Goal: Task Accomplishment & Management: Use online tool/utility

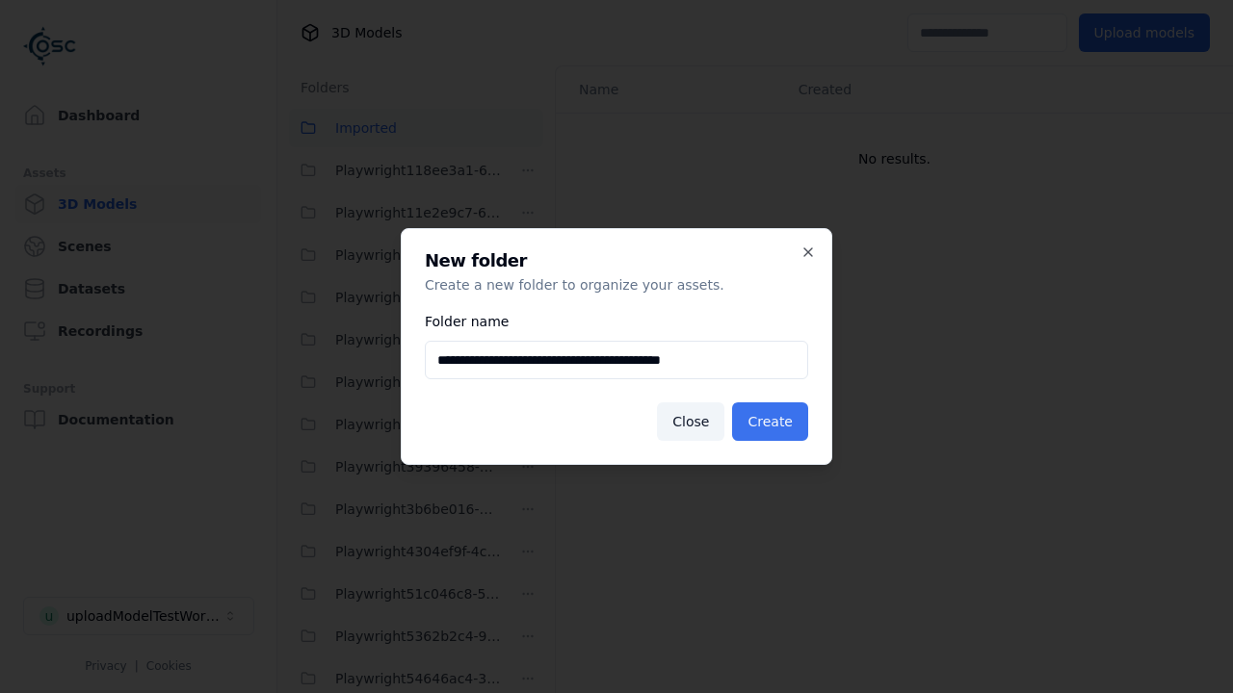
type input "**********"
click at [772, 422] on button "Create" at bounding box center [770, 422] width 76 height 39
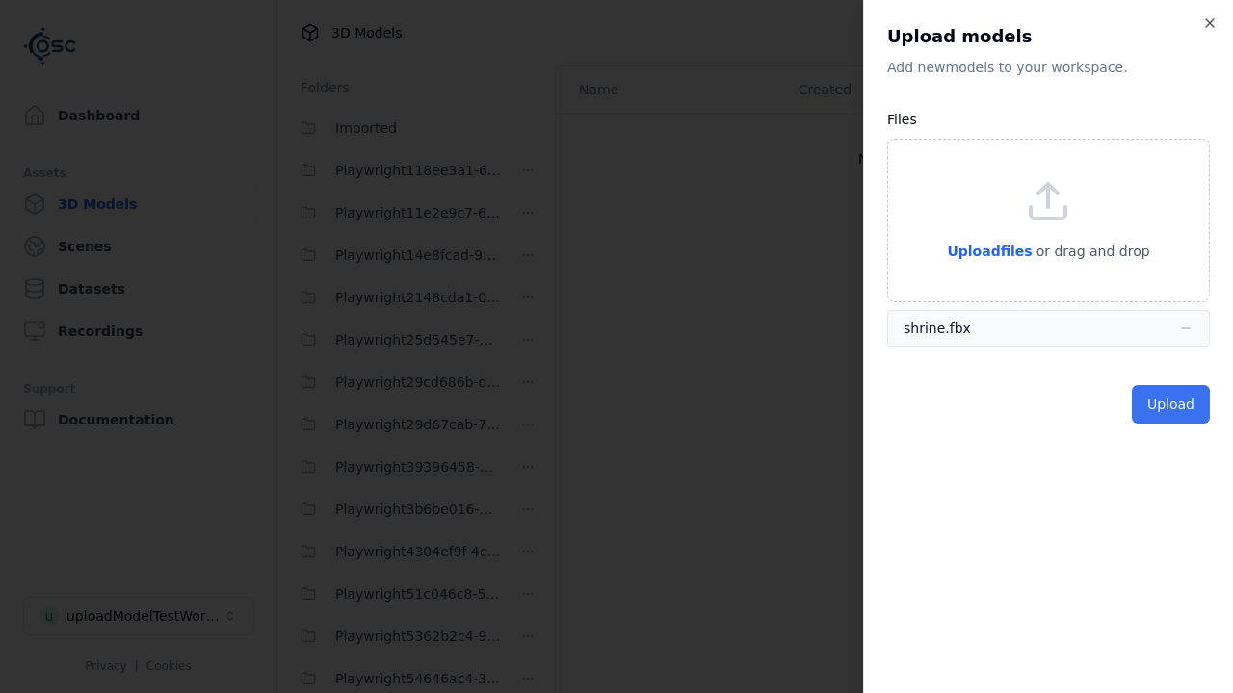
click at [1172, 404] on button "Upload" at bounding box center [1171, 404] width 78 height 39
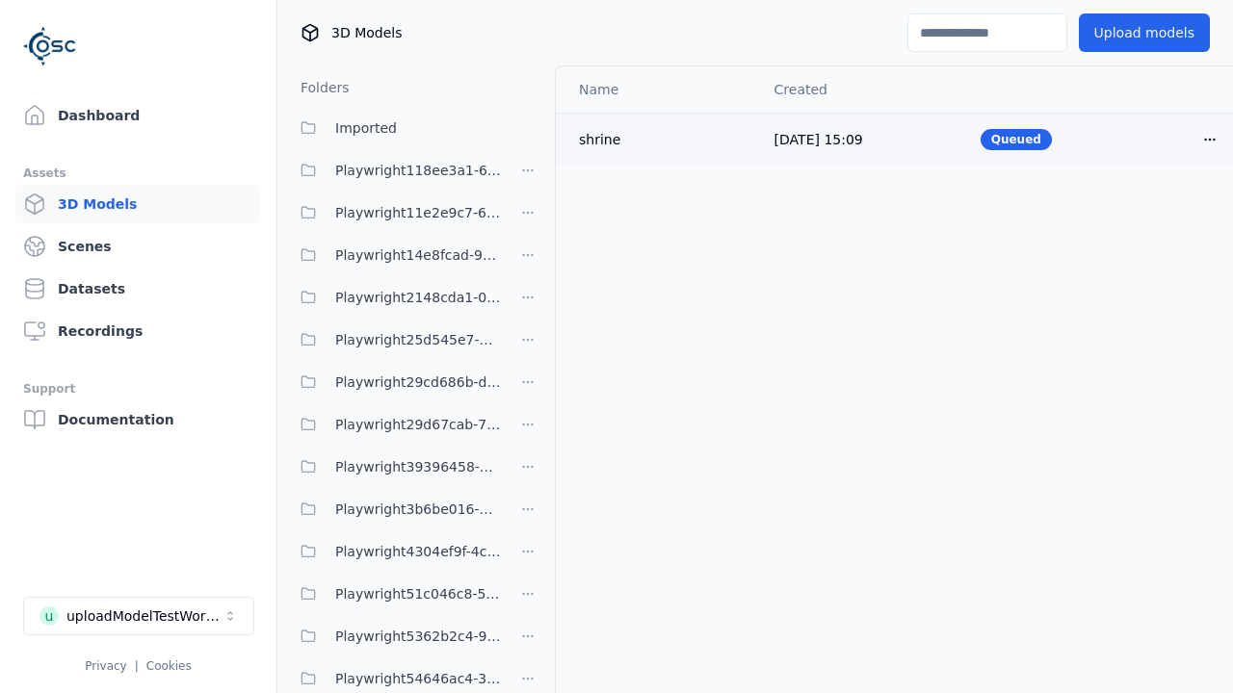
click at [1210, 139] on html "Support Dashboard Assets 3D Models Scenes Datasets Recordings Support Documenta…" at bounding box center [616, 346] width 1233 height 693
click at [1167, 214] on div "Delete" at bounding box center [1167, 213] width 114 height 31
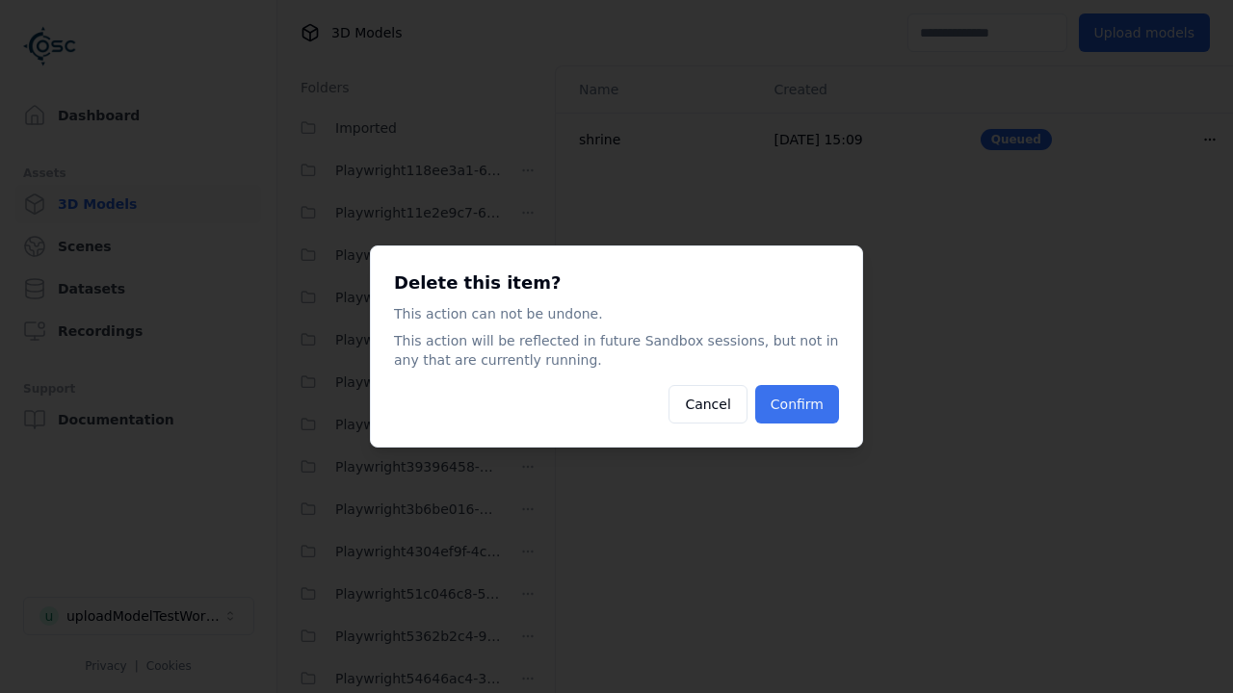
click at [798, 404] on button "Confirm" at bounding box center [797, 404] width 84 height 39
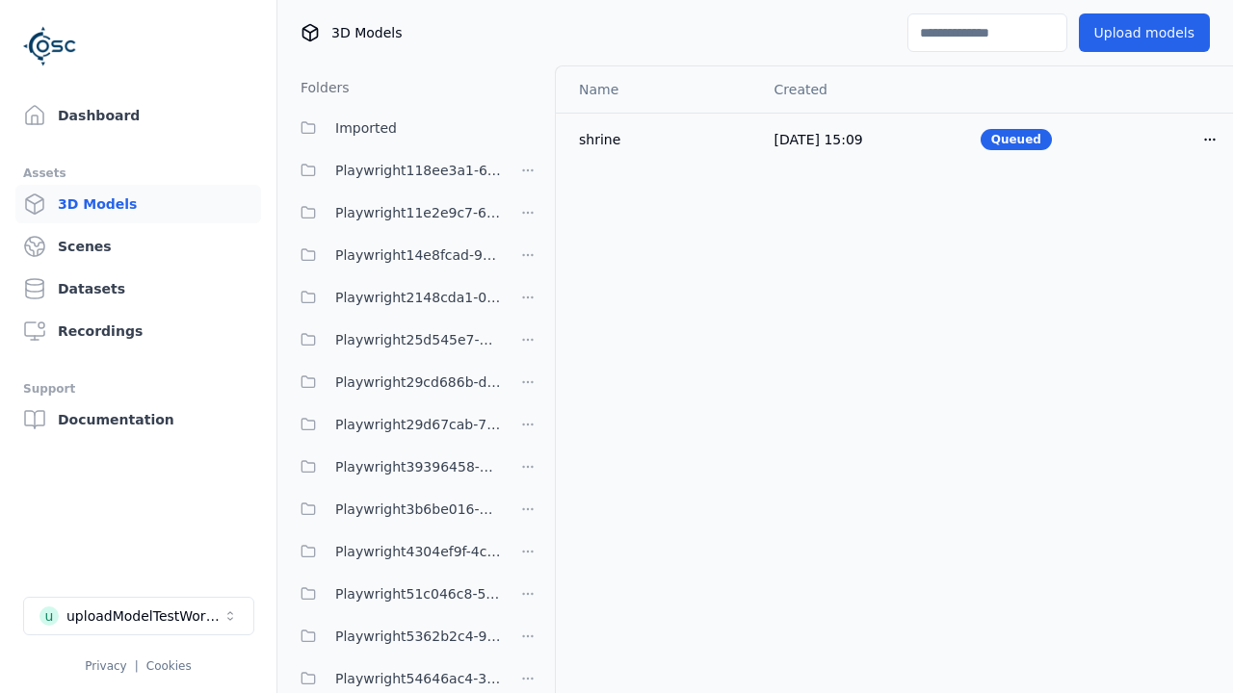
click at [528, 516] on html "Support Dashboard Assets 3D Models Scenes Datasets Recordings Support Documenta…" at bounding box center [616, 346] width 1233 height 693
